Goal: Task Accomplishment & Management: Use online tool/utility

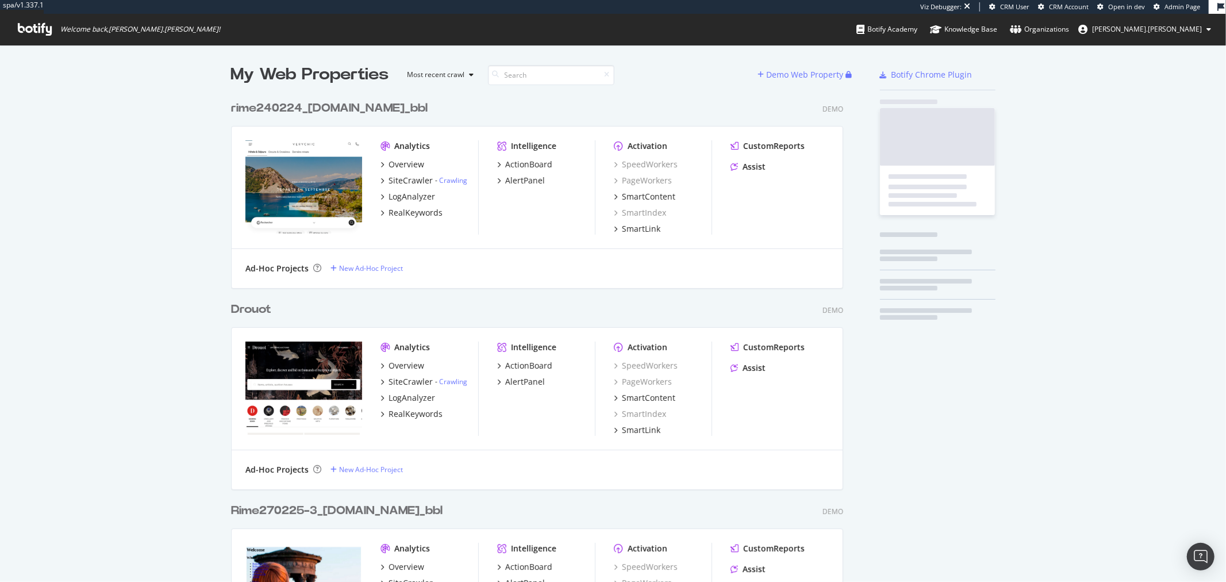
scroll to position [28916, 611]
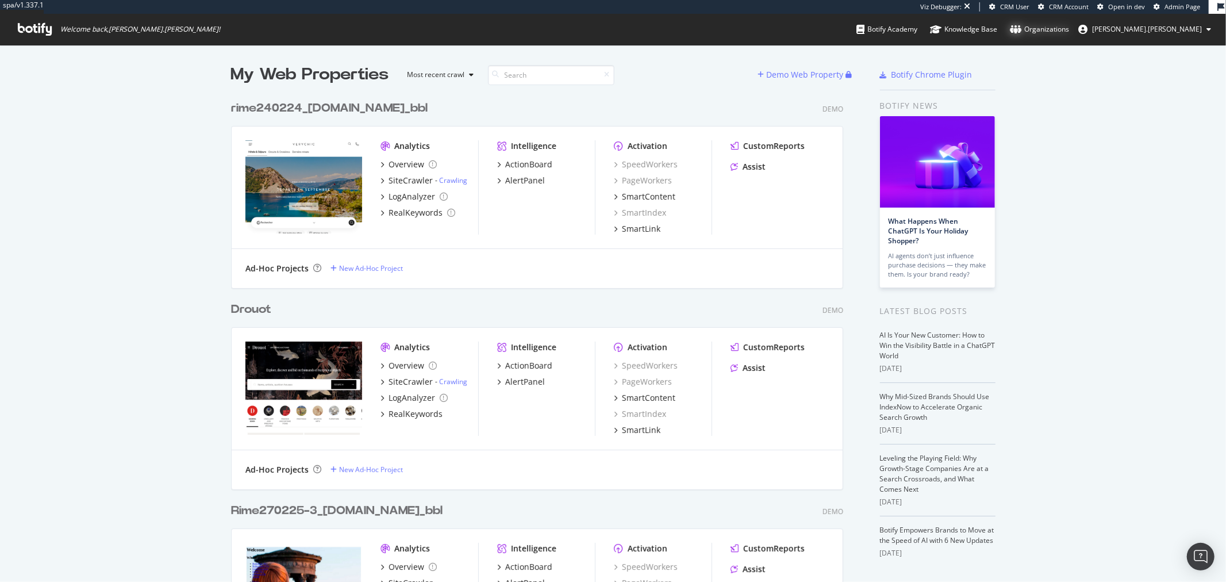
click at [1069, 24] on div "Organizations" at bounding box center [1039, 29] width 59 height 11
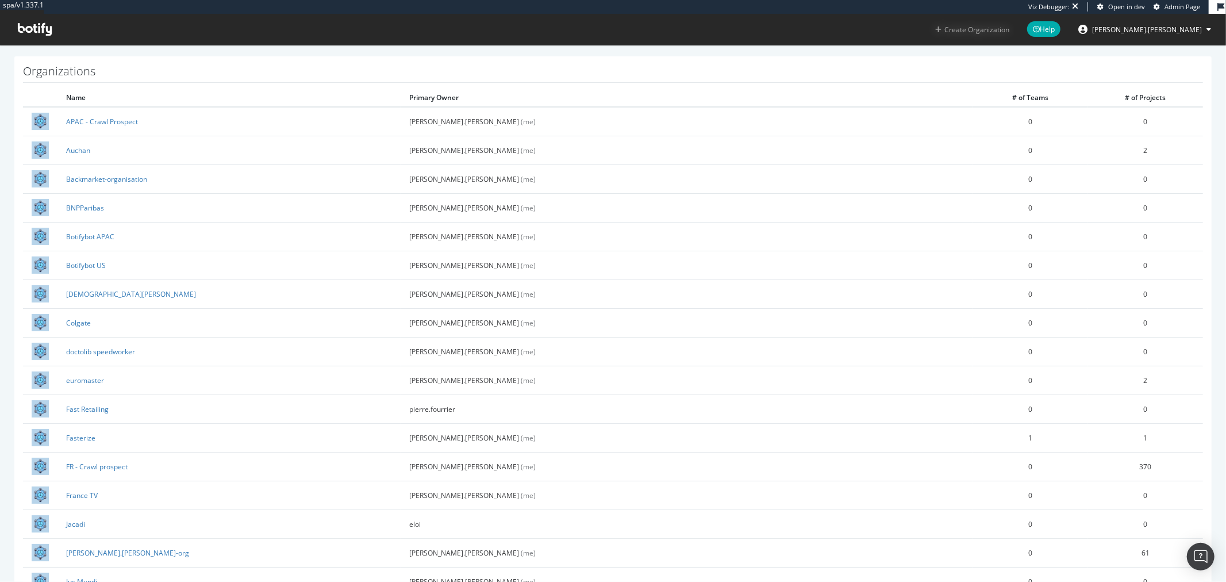
click at [1010, 30] on button "Create Organization" at bounding box center [971, 29] width 75 height 11
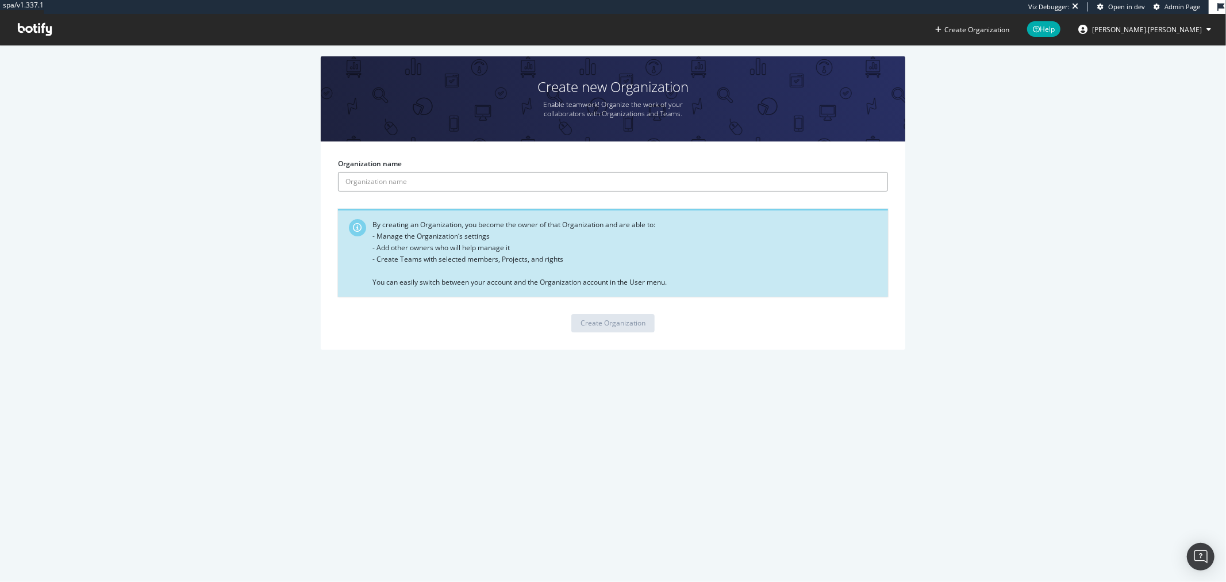
click at [362, 181] on input "Organization name" at bounding box center [613, 182] width 550 height 20
click at [861, 144] on div "Organization name By creating an Organization, you become the owner of that Org…" at bounding box center [613, 244] width 584 height 207
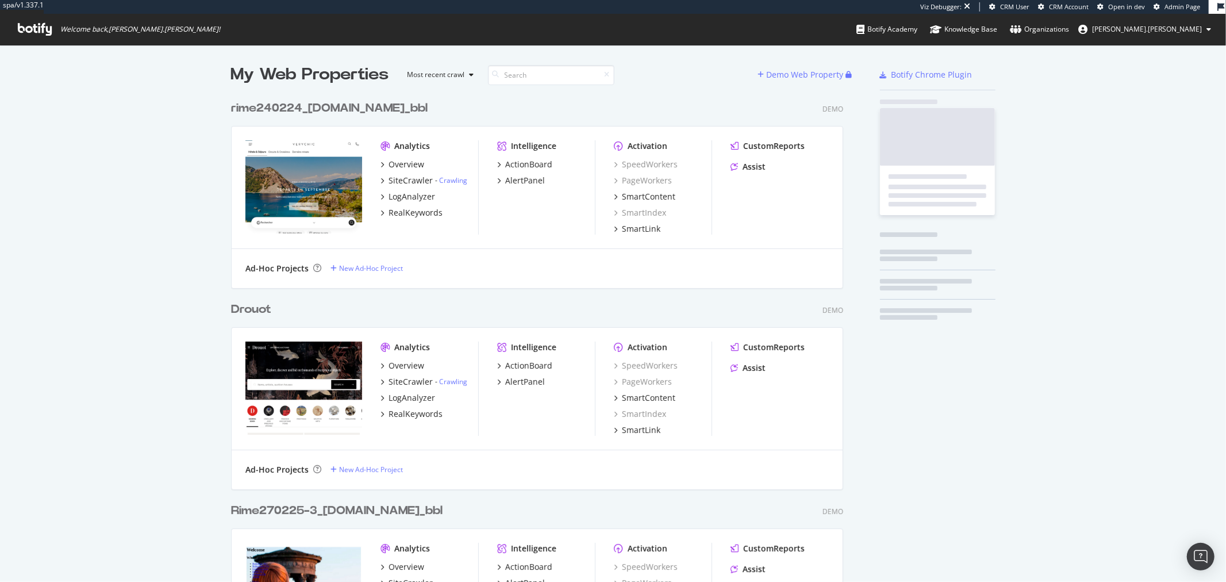
scroll to position [28916, 611]
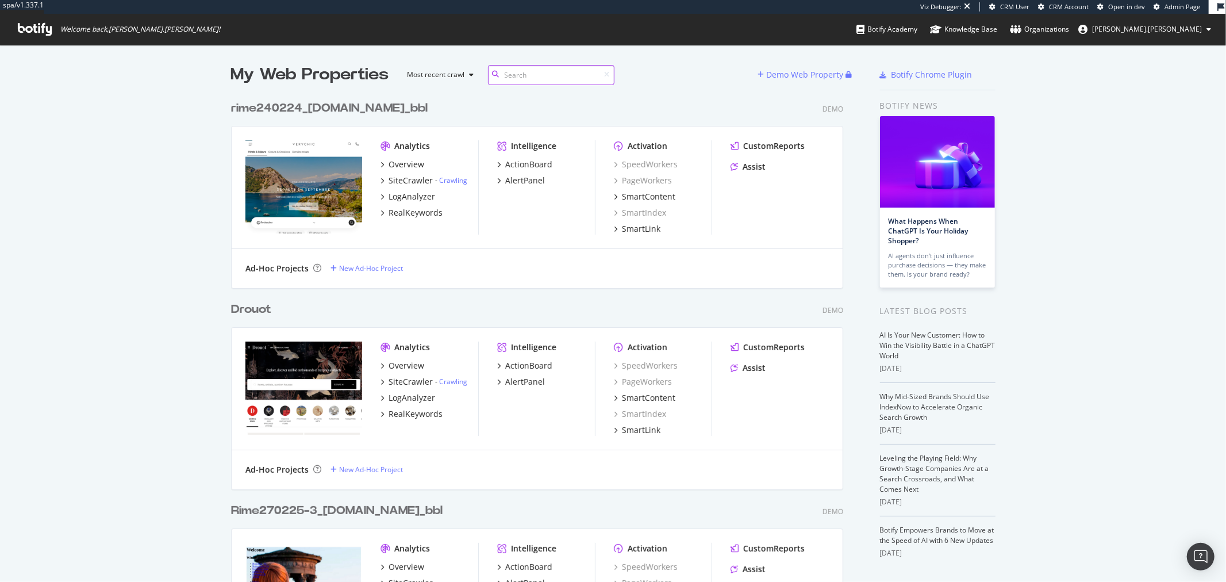
click at [541, 77] on input at bounding box center [551, 75] width 126 height 20
click at [1193, 7] on span "Admin Page" at bounding box center [1182, 6] width 36 height 9
click at [813, 79] on div "Demo Web Property" at bounding box center [805, 74] width 77 height 11
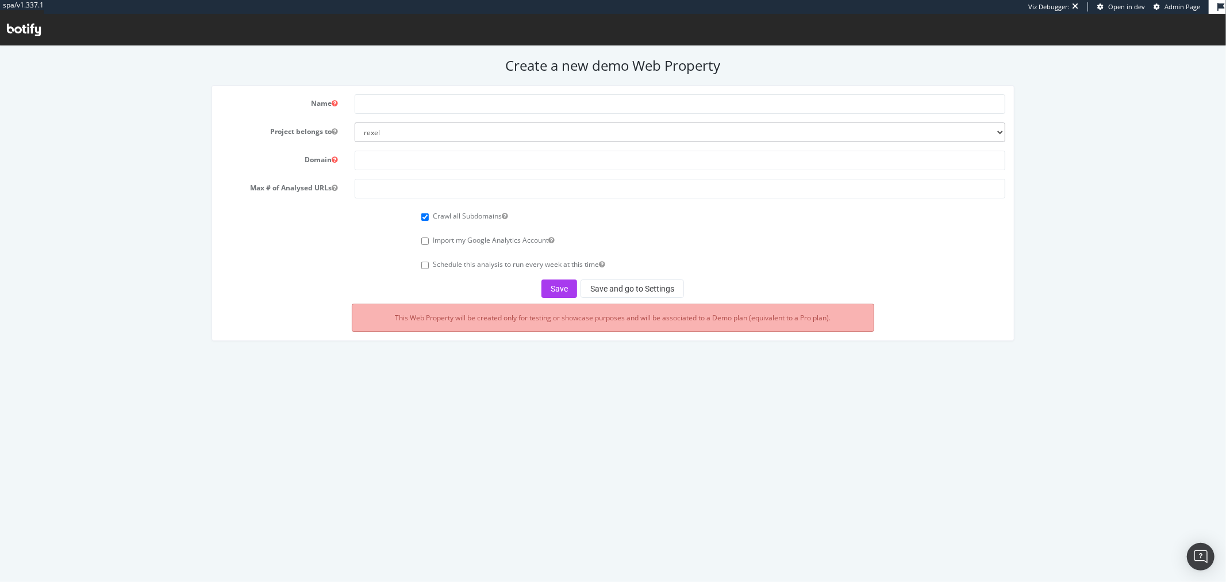
click at [451, 93] on div "Name Project belongs to rexel euromaster0 monaco2024 apac-crawl-prospect uk-cra…" at bounding box center [613, 212] width 802 height 255
click at [450, 95] on input "text" at bounding box center [680, 104] width 651 height 20
type input "d"
type input "[PERSON_NAME]"
click at [556, 132] on select "rexel euromaster0 monaco2024 apac-crawl-prospect uk-crawl-prospect us-crawl-pro…" at bounding box center [680, 132] width 651 height 20
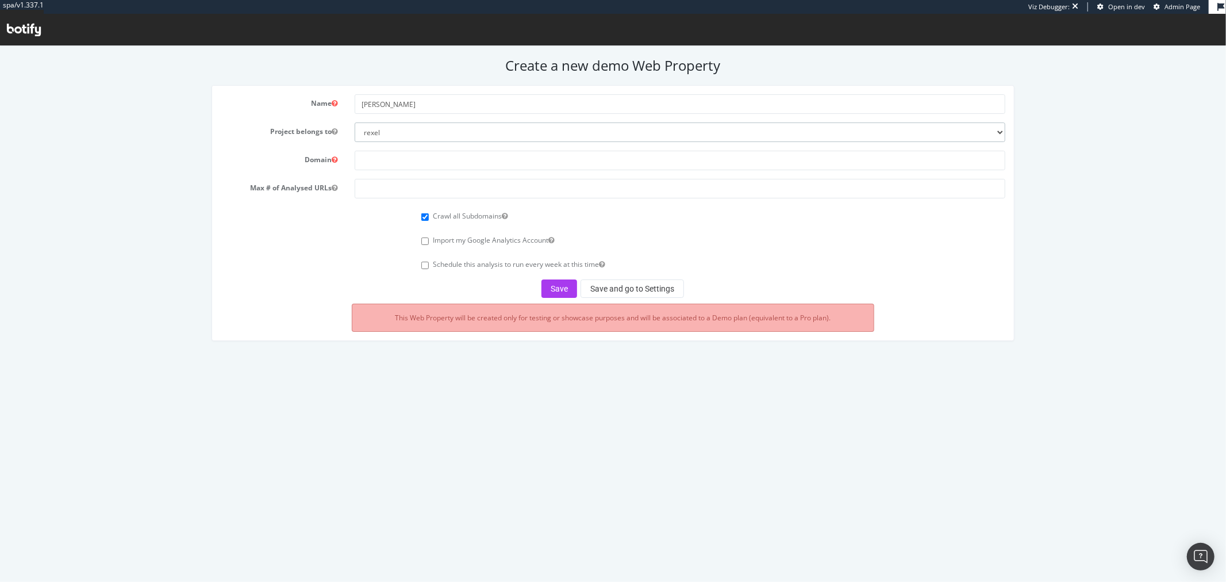
select select "41186"
click at [355, 122] on select "rexel euromaster0 monaco2024 apac-crawl-prospect uk-crawl-prospect us-crawl-pro…" at bounding box center [680, 132] width 651 height 20
click at [424, 162] on input "text" at bounding box center [680, 160] width 651 height 20
type input "[DOMAIN_NAME]"
click at [399, 186] on input "number" at bounding box center [680, 188] width 651 height 20
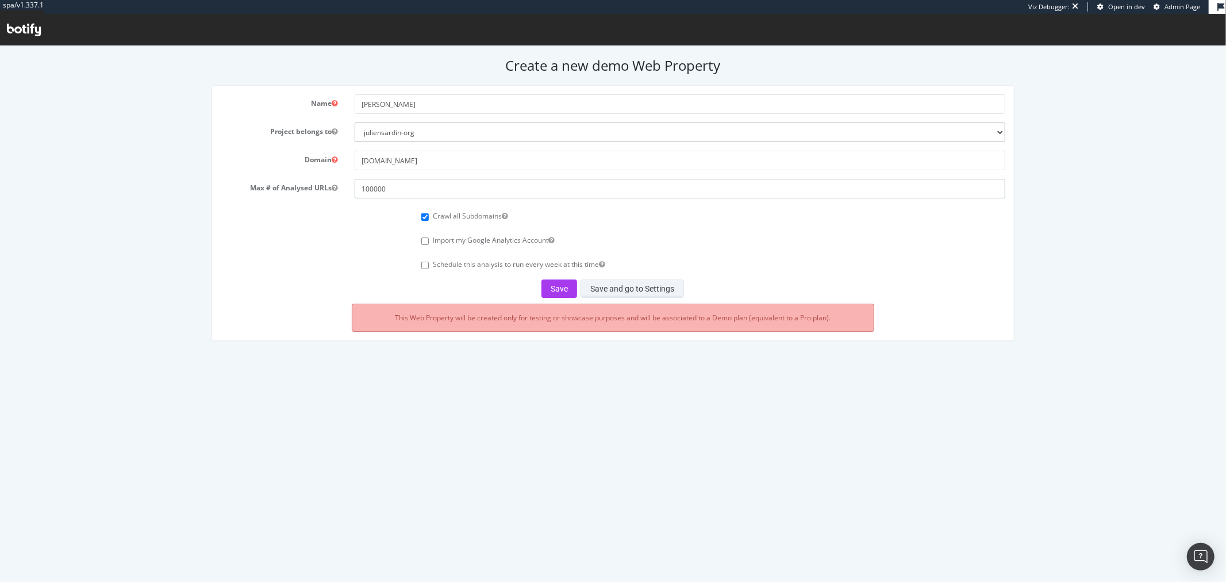
type input "100000"
click at [634, 284] on button "Save and go to Settings" at bounding box center [631, 288] width 103 height 18
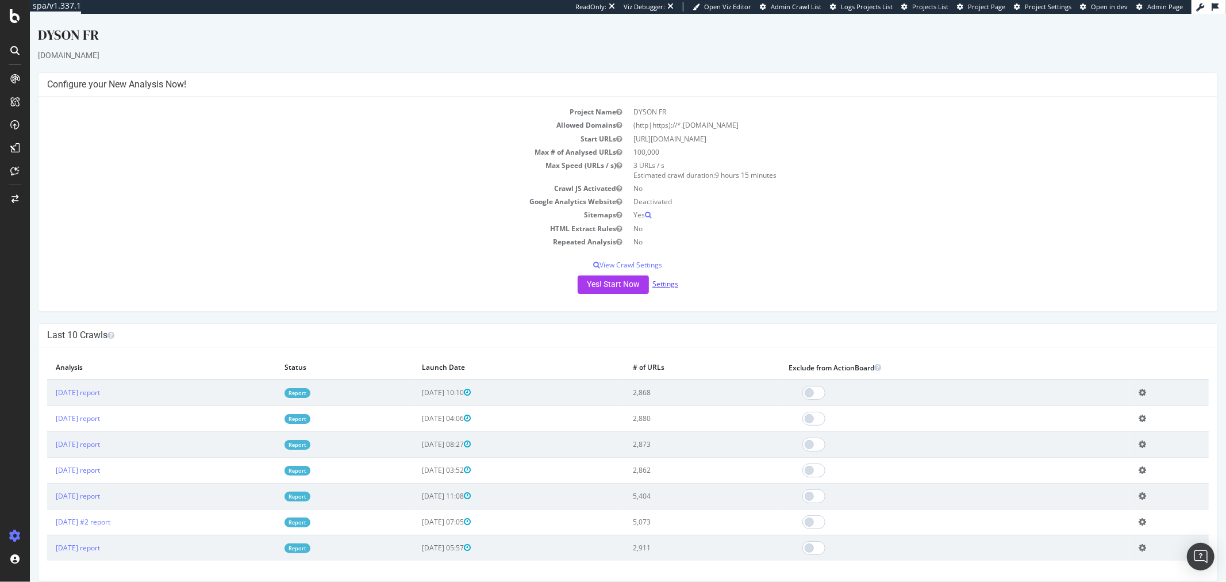
click at [668, 284] on link "Settings" at bounding box center [665, 284] width 26 height 10
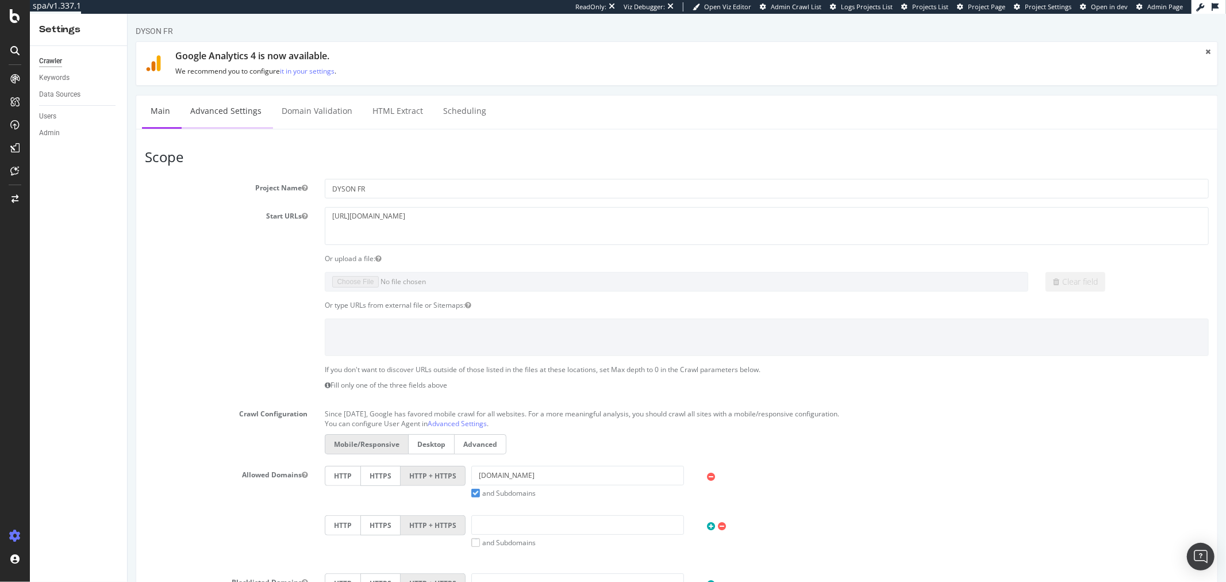
click at [245, 119] on link "Advanced Settings" at bounding box center [225, 111] width 89 height 32
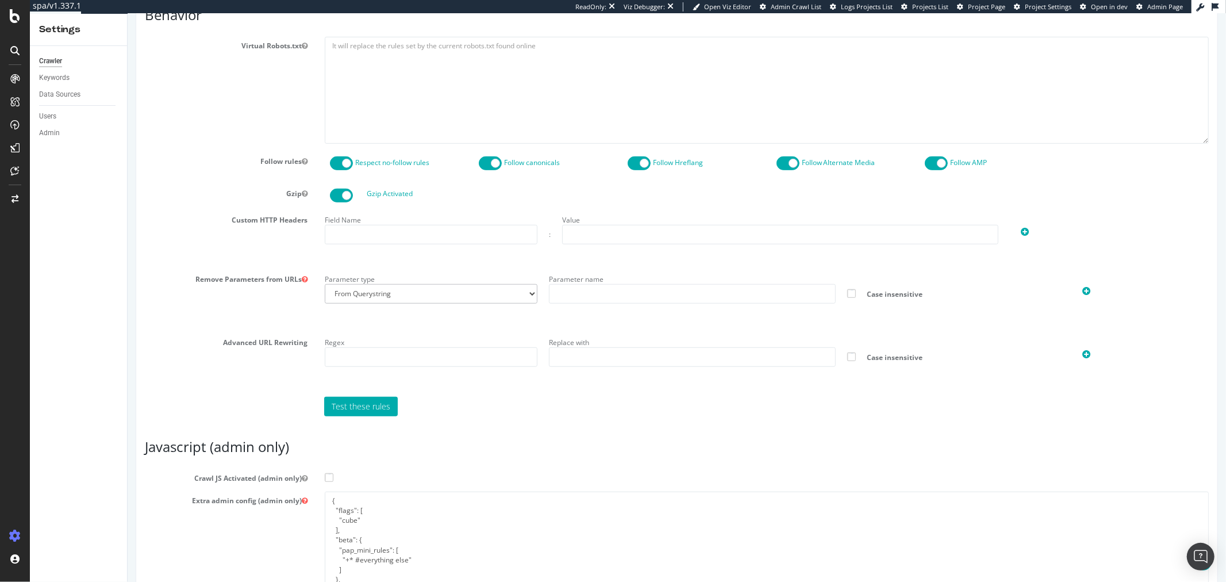
scroll to position [690, 0]
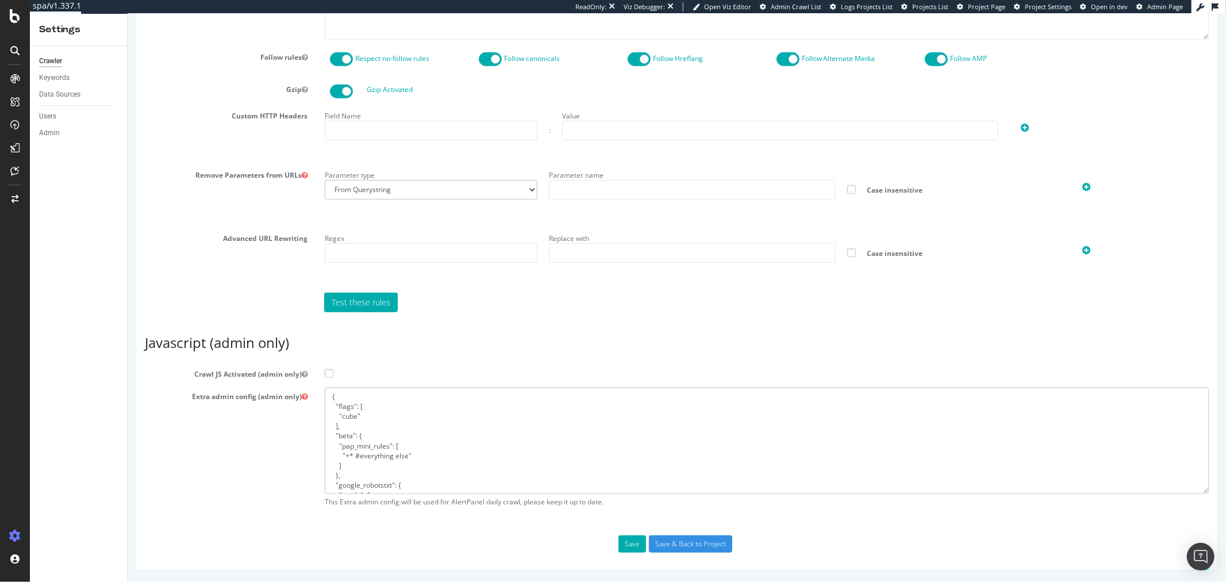
click at [508, 437] on textarea "{ "flags": [ "cube" ], "beta": { "pap_mini_rules": [ "+* #everything else" ] },…" at bounding box center [766, 440] width 884 height 106
click at [326, 375] on span at bounding box center [328, 373] width 9 height 9
click at [127, 14] on input "Crawl JS Activated (admin only)" at bounding box center [127, 14] width 0 height 0
click at [630, 523] on button "Save" at bounding box center [632, 543] width 28 height 17
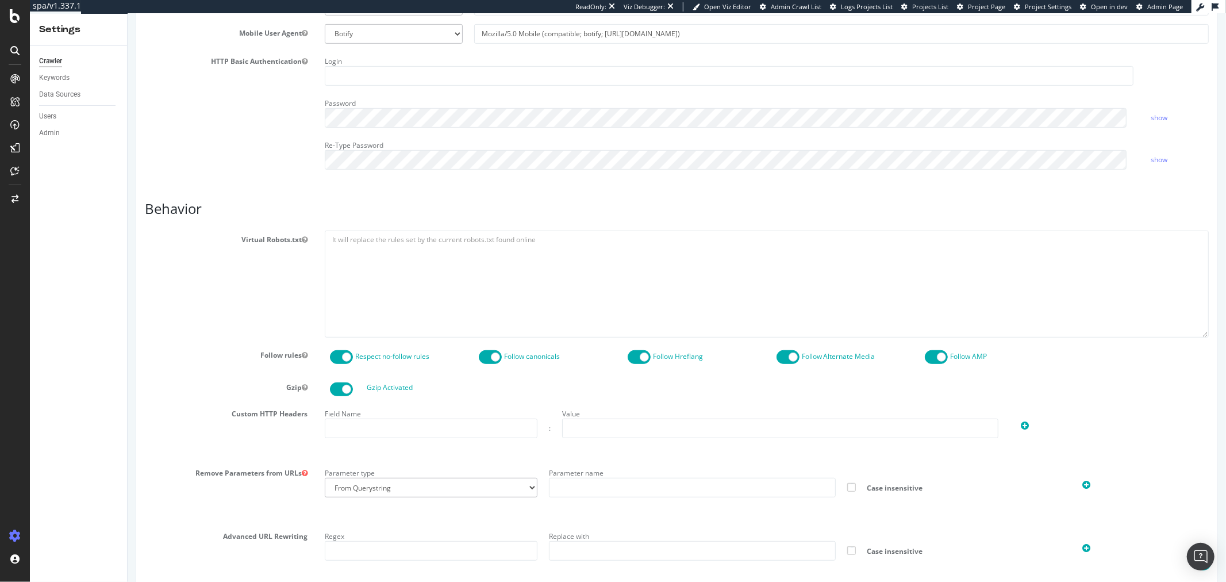
scroll to position [730, 0]
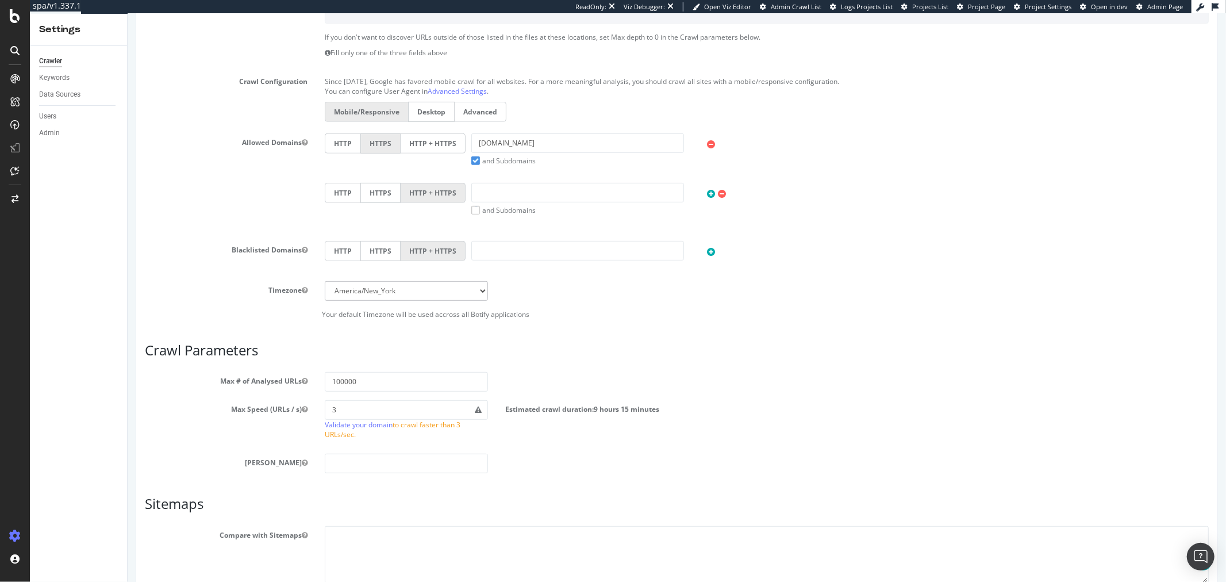
scroll to position [383, 0]
click at [442, 151] on label "HTTP + HTTPS" at bounding box center [432, 143] width 65 height 20
click at [127, 14] on input "HTTP + HTTPS" at bounding box center [127, 14] width 0 height 0
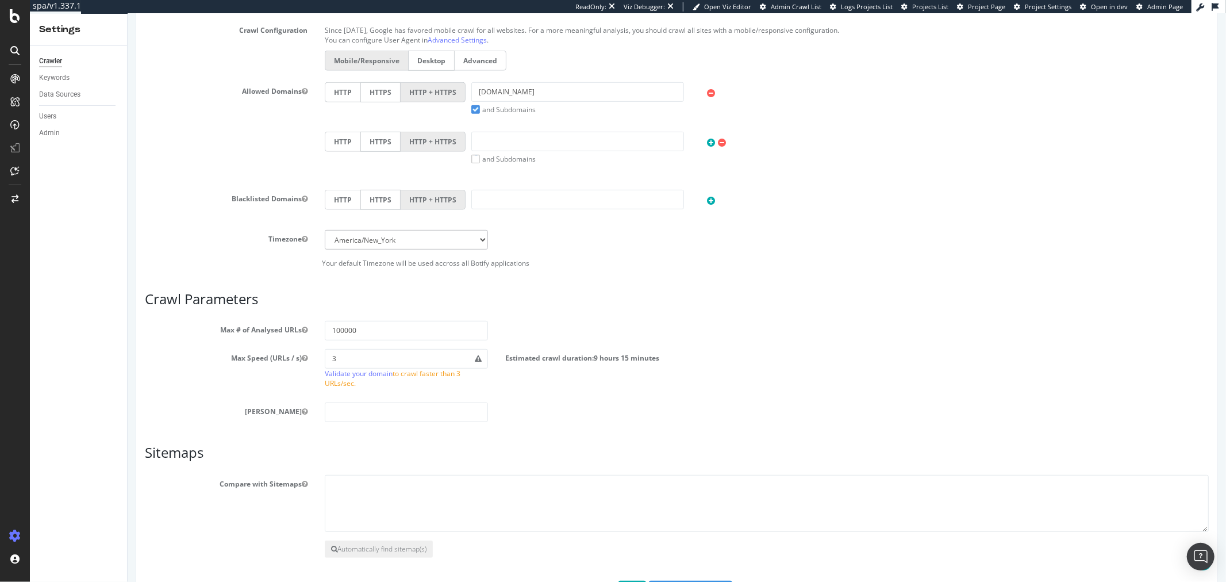
scroll to position [479, 0]
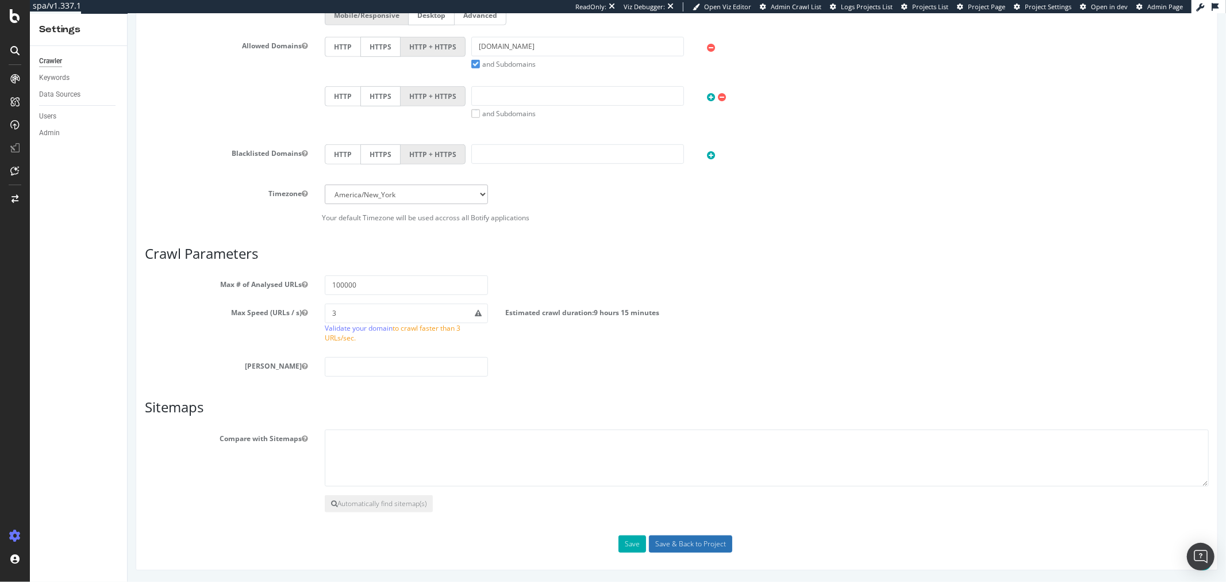
click at [691, 543] on input "Save & Back to Project" at bounding box center [689, 543] width 83 height 17
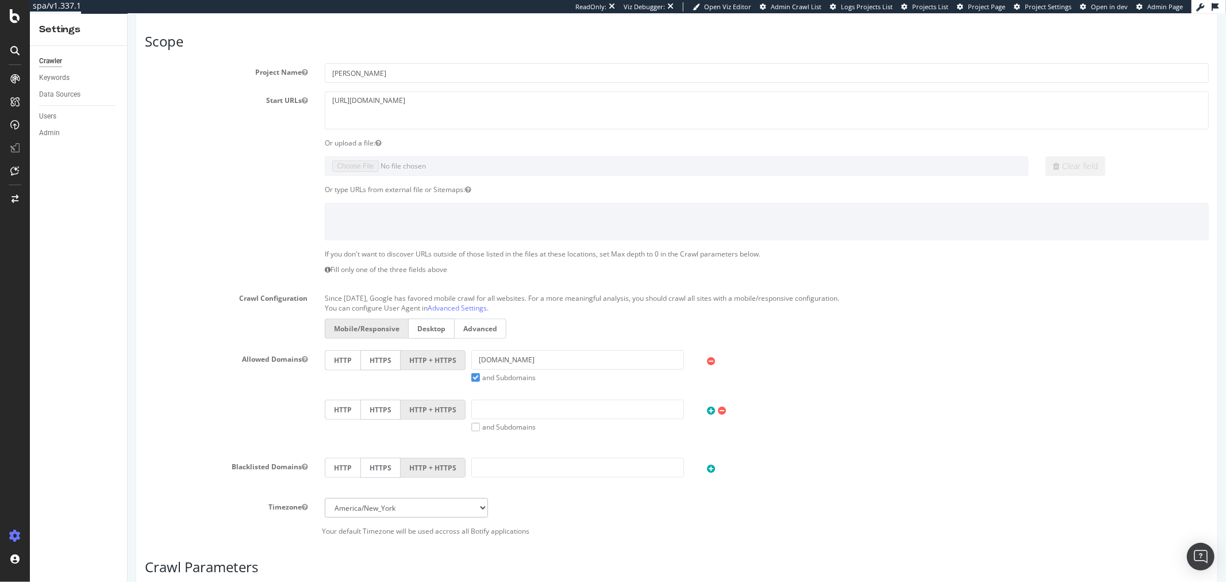
scroll to position [23, 0]
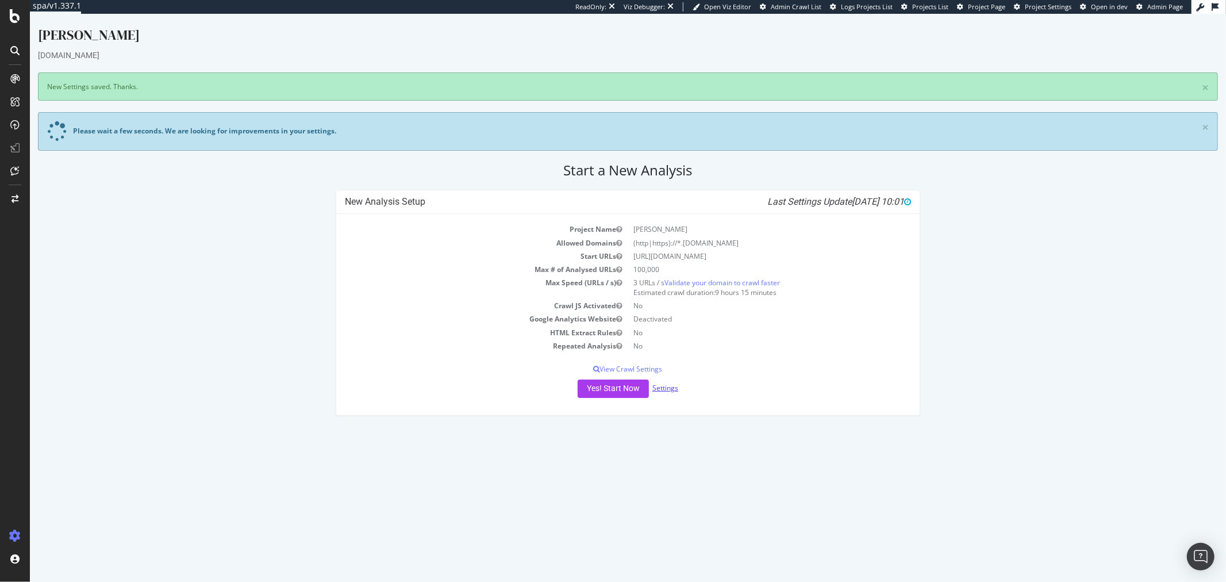
click at [664, 386] on link "Settings" at bounding box center [665, 388] width 26 height 10
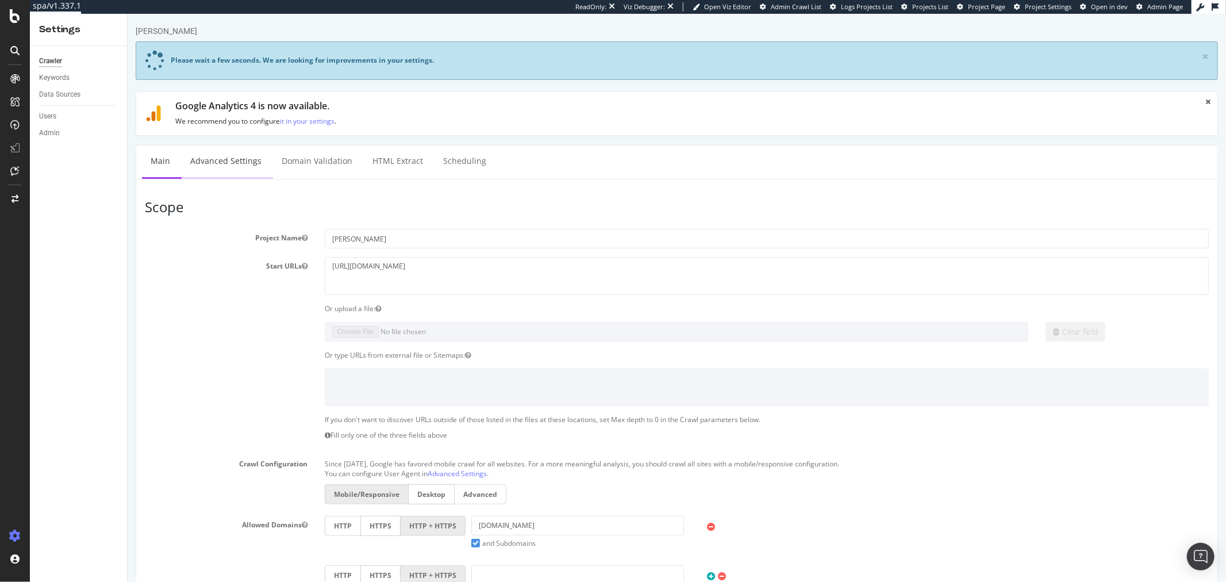
click at [221, 157] on link "Advanced Settings" at bounding box center [225, 161] width 89 height 32
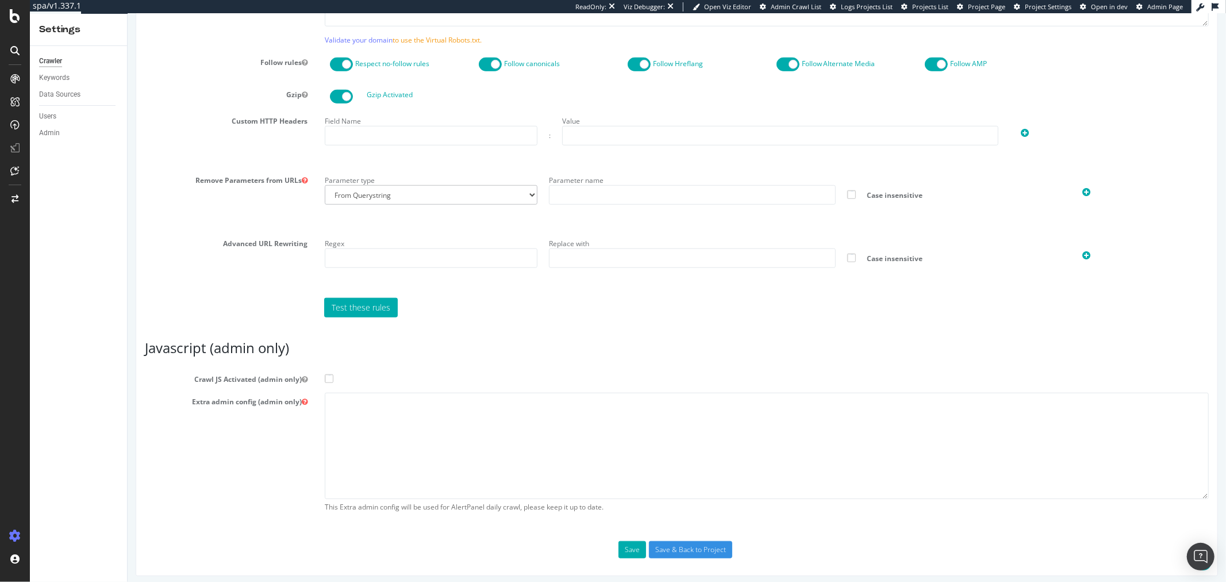
scroll to position [759, 0]
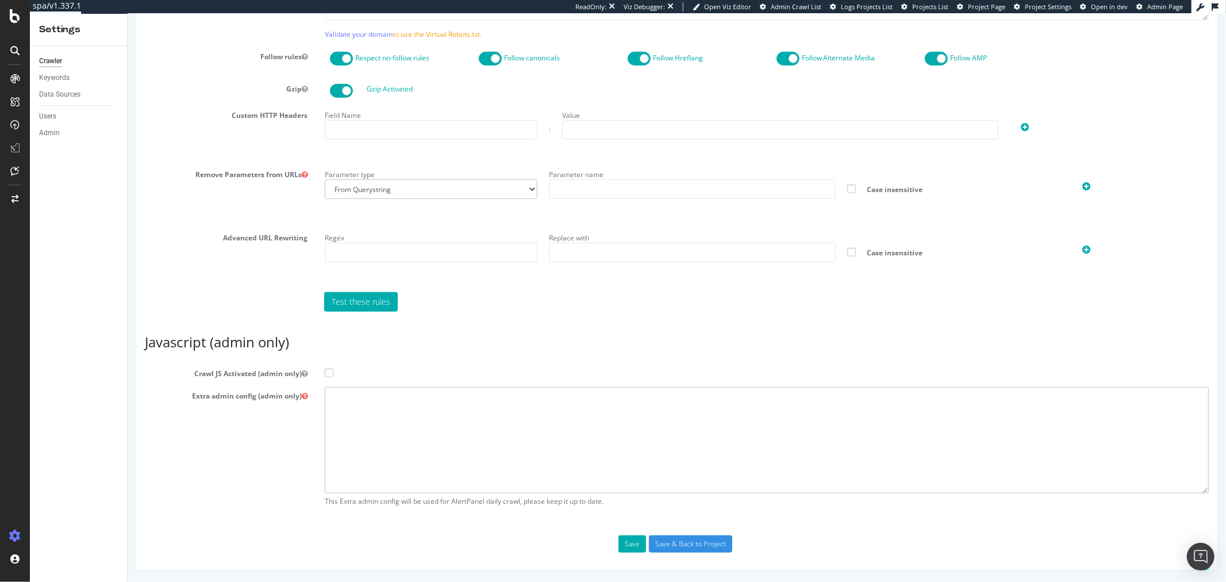
click at [428, 453] on textarea at bounding box center [766, 440] width 884 height 106
paste textarea "{ "flags": [ "cube" ], "beta": { "pap_mini_rules": [ "+* #everything else" ] },…"
type textarea "{ "flags": [ "cube" ], "beta": { "pap_mini_rules": [ "+* #everything else" ] },…"
click at [333, 374] on label "Crawl JS Activated (admin only)" at bounding box center [676, 371] width 1081 height 14
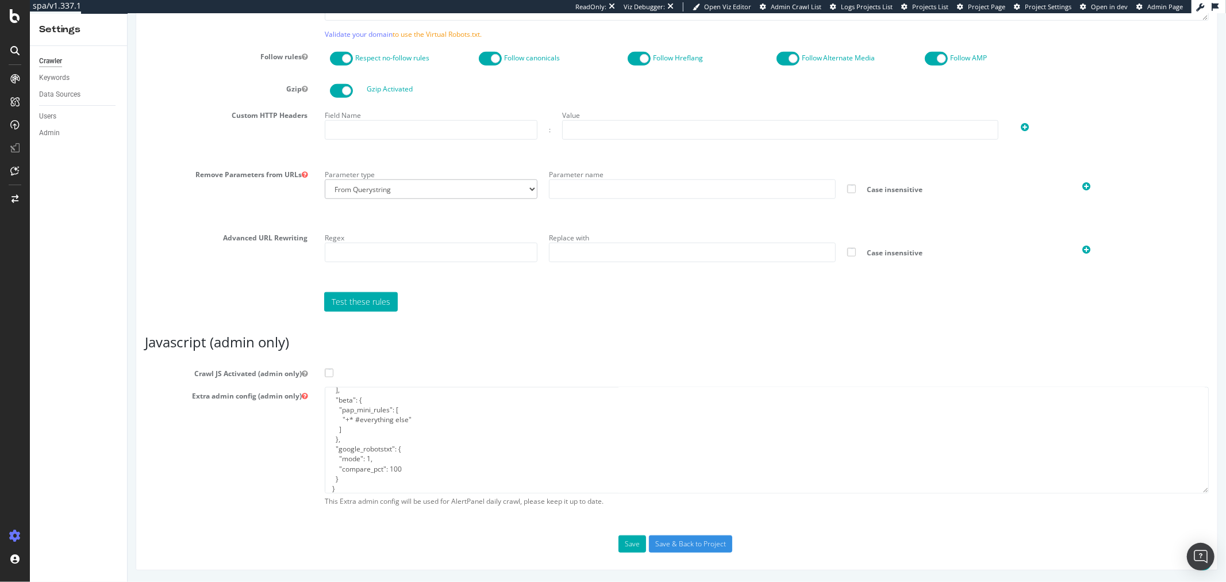
click at [127, 14] on input "Crawl JS Activated (admin only)" at bounding box center [127, 14] width 0 height 0
click at [621, 547] on button "Save" at bounding box center [632, 543] width 28 height 17
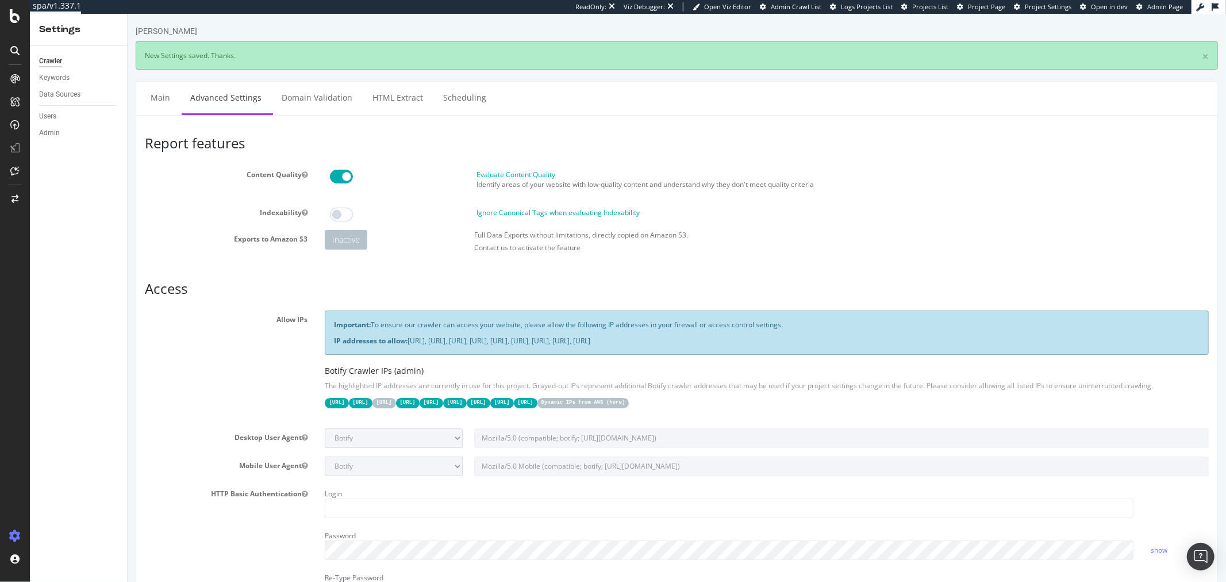
scroll to position [0, 0]
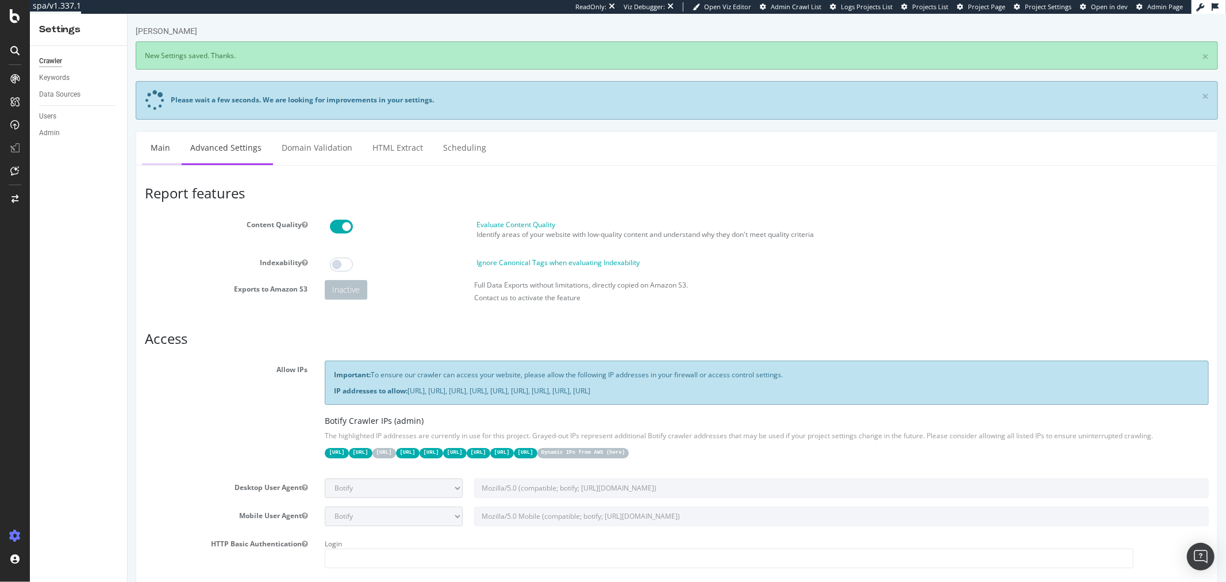
click at [163, 152] on link "Main" at bounding box center [159, 148] width 37 height 32
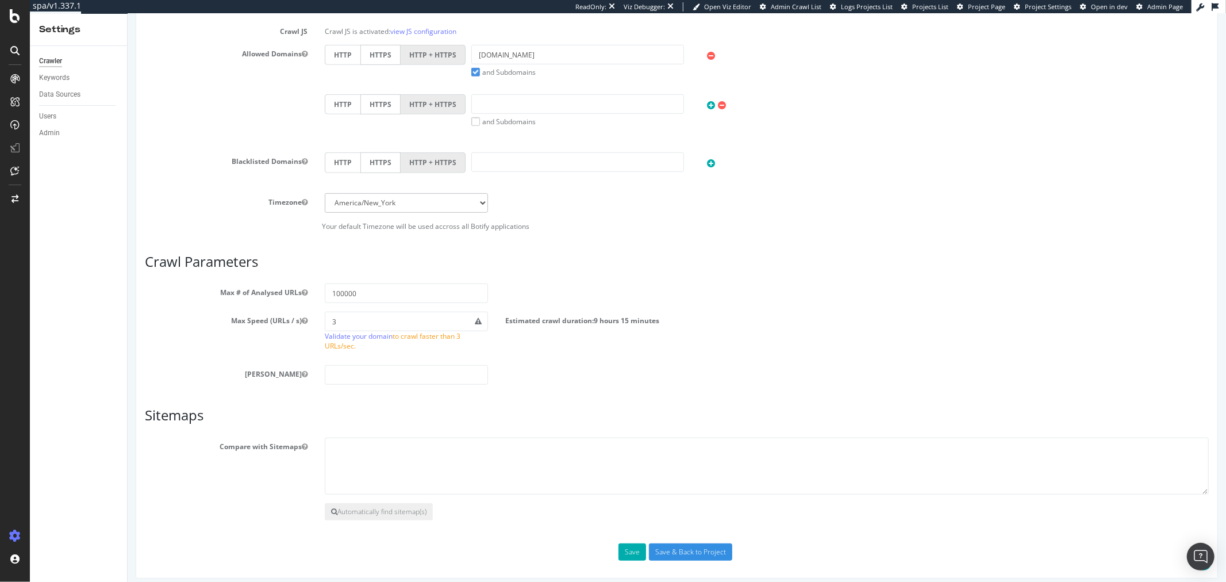
scroll to position [502, 0]
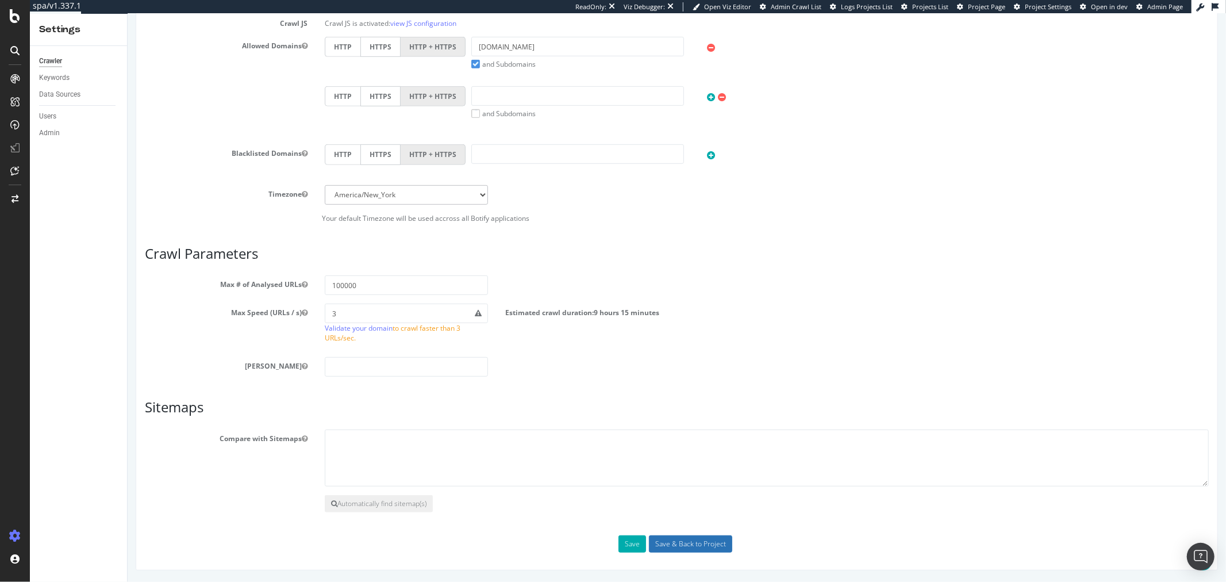
click at [706, 537] on input "Save & Back to Project" at bounding box center [689, 543] width 83 height 17
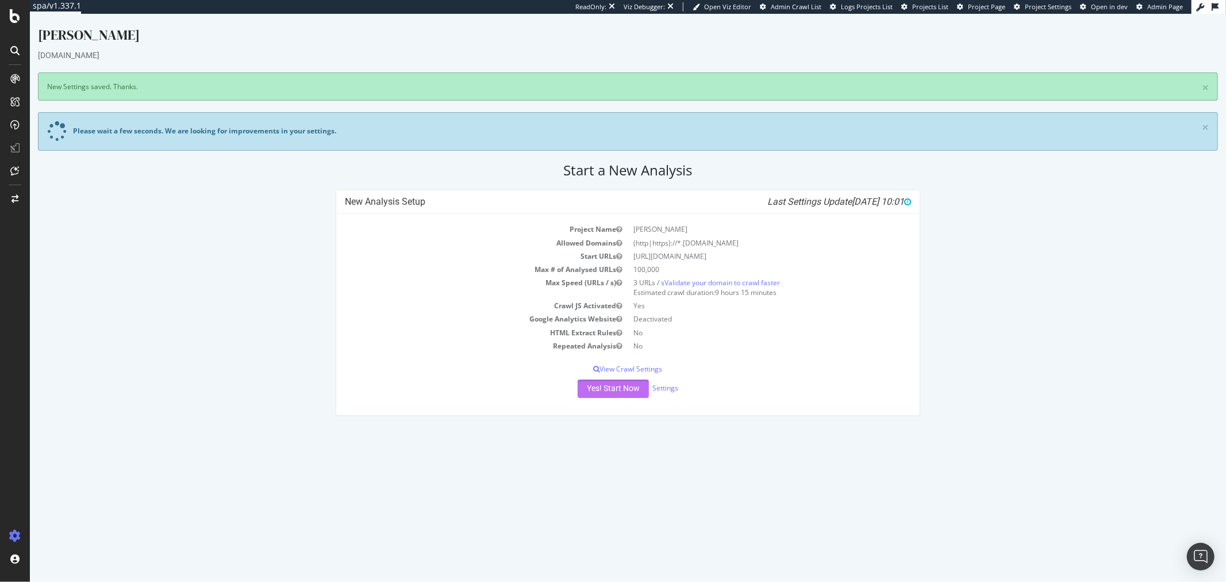
click at [610, 397] on button "Yes! Start Now" at bounding box center [612, 388] width 71 height 18
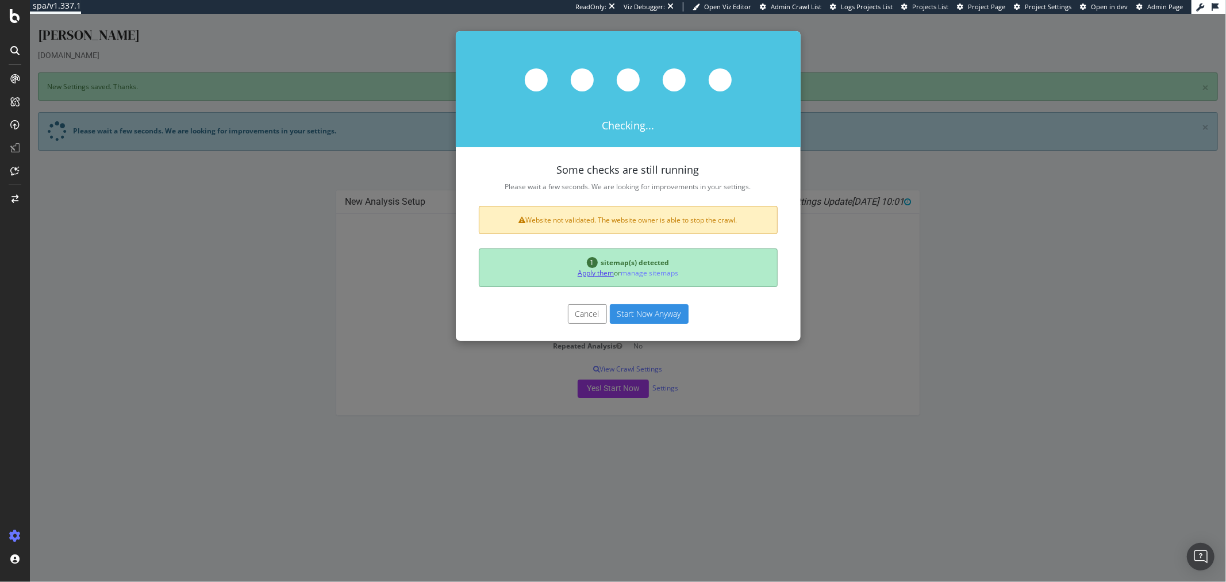
click at [599, 271] on link "Apply them" at bounding box center [595, 273] width 36 height 10
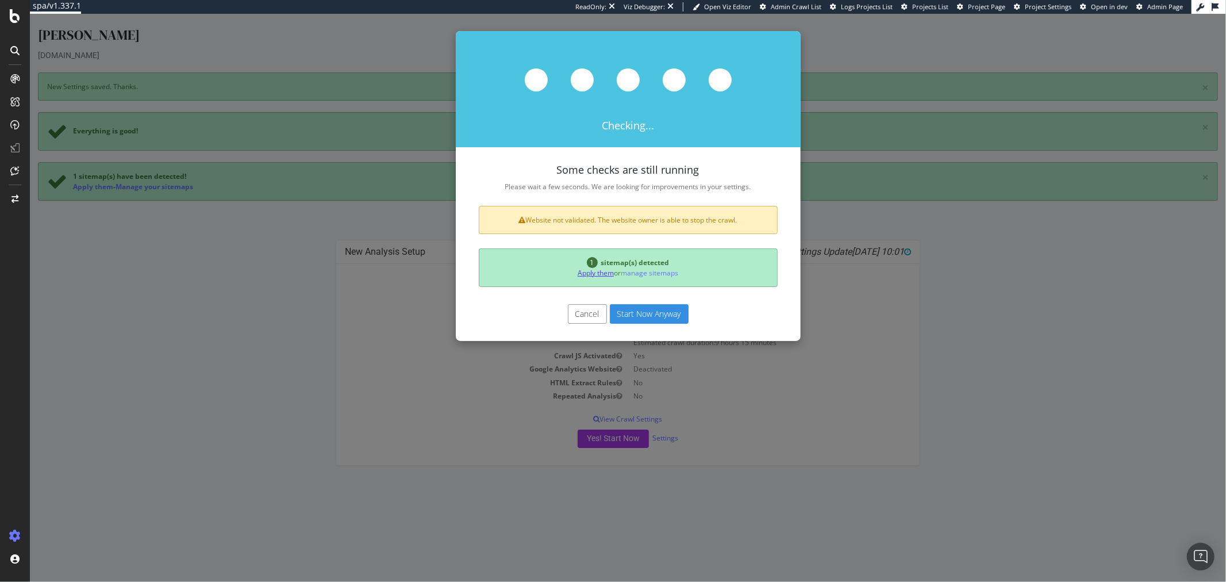
click at [584, 268] on link "Apply them" at bounding box center [595, 273] width 36 height 10
click at [571, 307] on button "Cancel" at bounding box center [586, 314] width 39 height 20
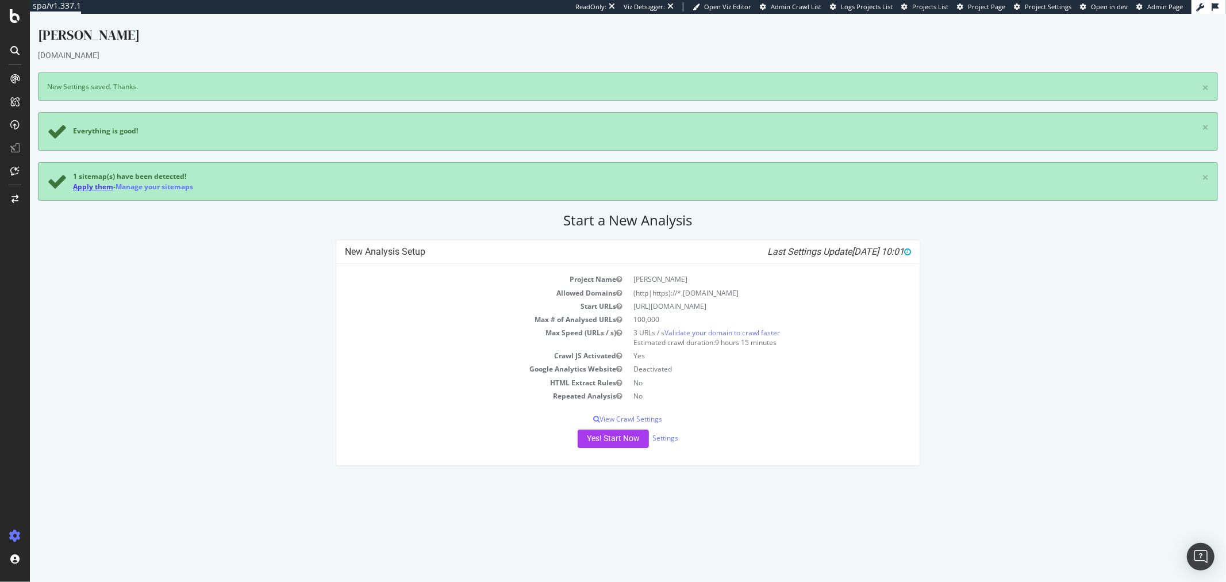
click at [101, 184] on link "Apply them" at bounding box center [92, 187] width 40 height 10
click at [613, 446] on button "Yes! Start Now" at bounding box center [612, 438] width 71 height 18
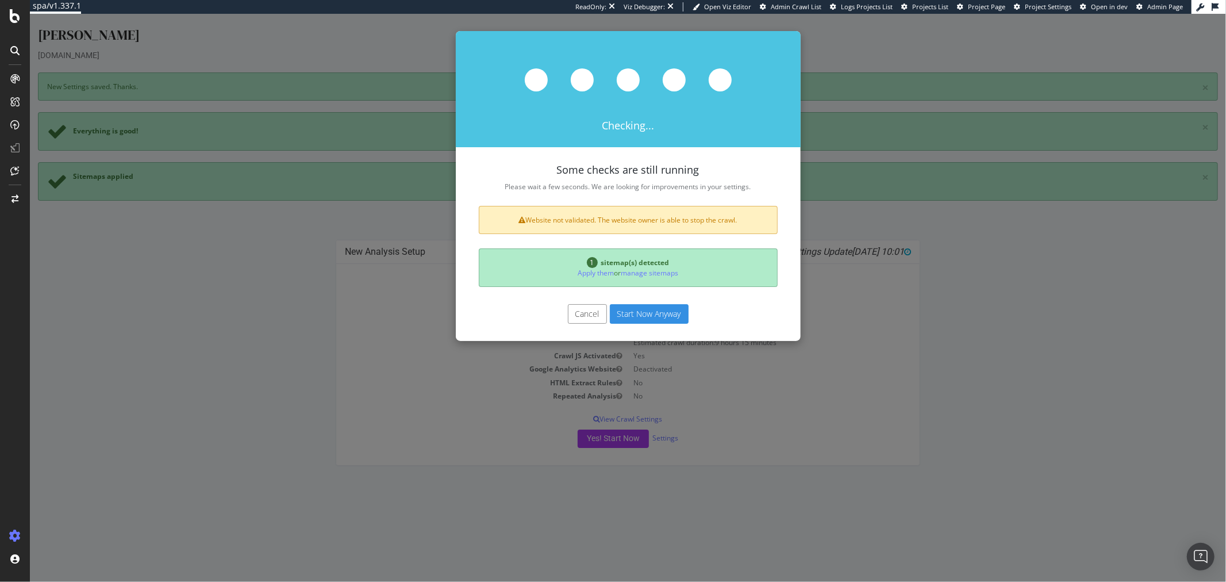
click at [642, 325] on div "Cancel Start Now Anyway" at bounding box center [627, 319] width 345 height 43
click at [640, 316] on button "Start Now Anyway" at bounding box center [648, 314] width 79 height 20
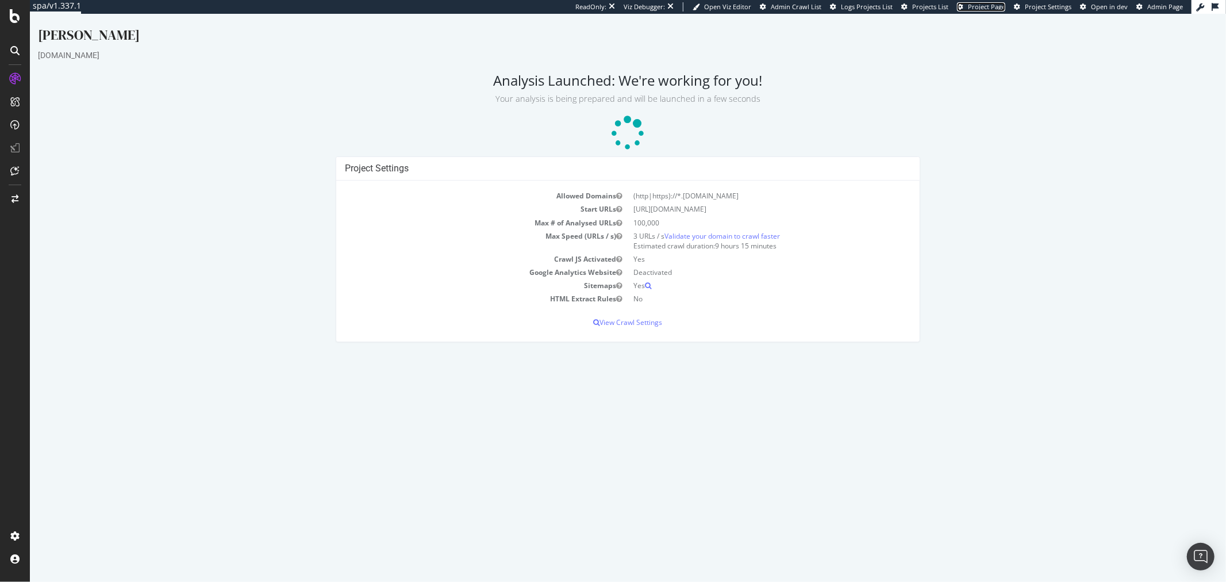
click at [987, 7] on span "Project Page" at bounding box center [986, 6] width 37 height 9
